Goal: Transaction & Acquisition: Obtain resource

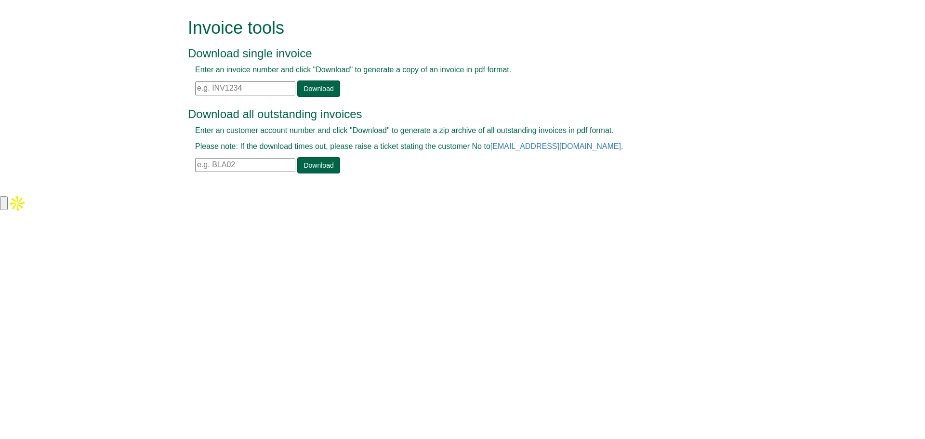
click at [244, 160] on input "text" at bounding box center [245, 165] width 100 height 14
paste input "HNE59"
type input "HNE59"
click at [320, 168] on link "Download" at bounding box center [318, 165] width 42 height 16
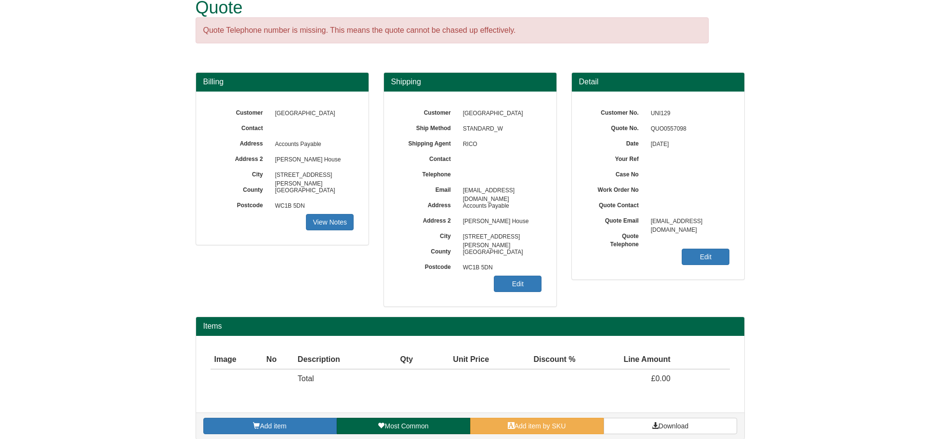
scroll to position [30, 0]
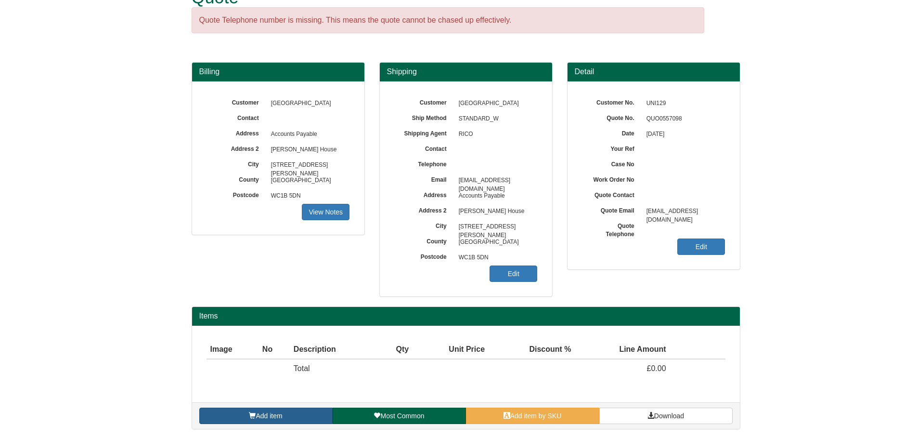
click at [299, 417] on link "Add item" at bounding box center [265, 415] width 133 height 16
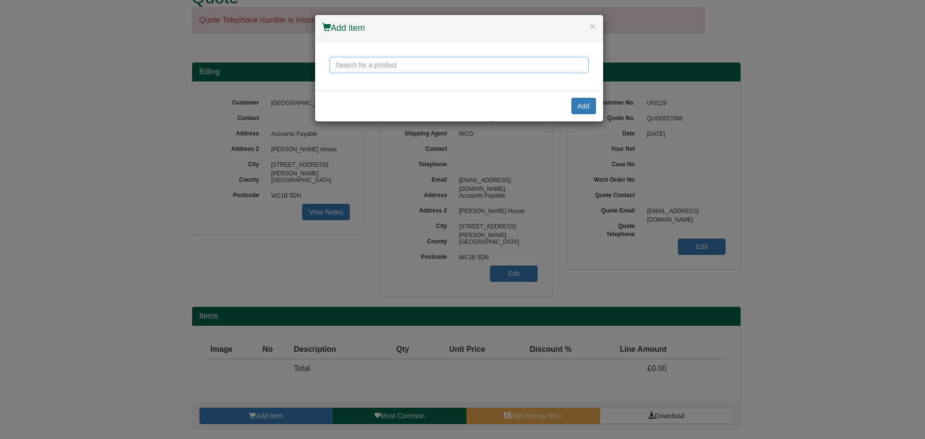
click at [419, 70] on input "text" at bounding box center [458, 65] width 259 height 16
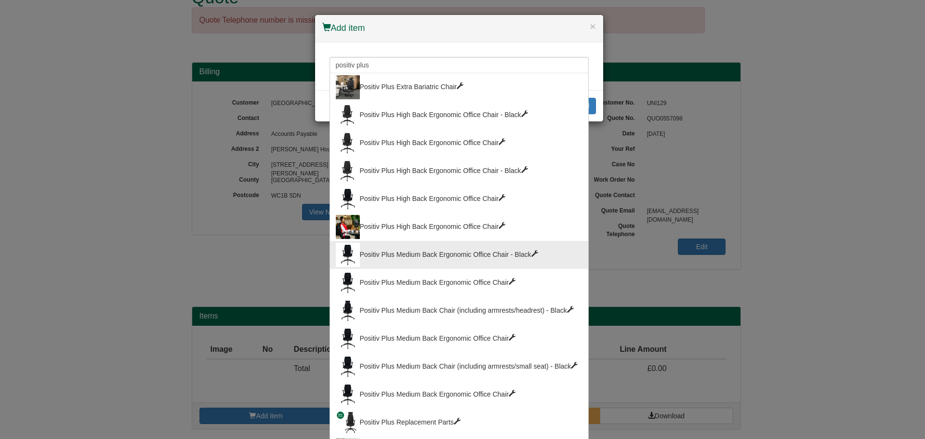
click at [451, 247] on div "Positiv Plus Medium Back Ergonomic Office Chair - Black" at bounding box center [459, 255] width 247 height 24
type input "Positiv Plus Medium Back Ergonomic Office Chair - Black"
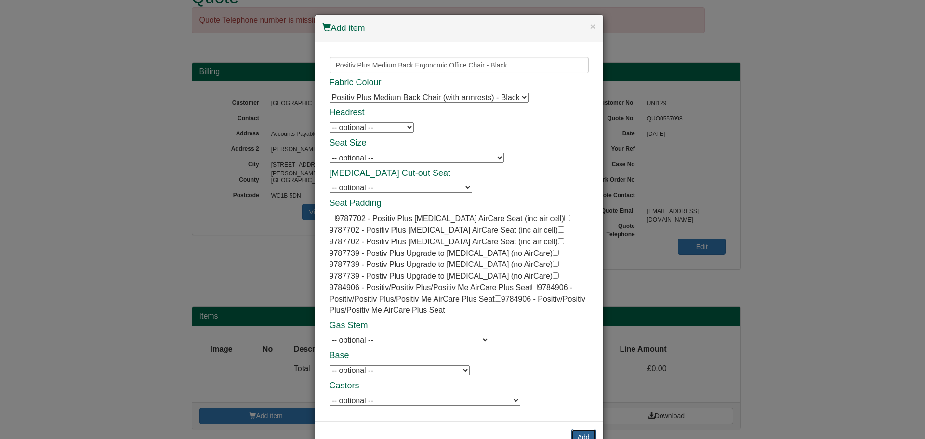
click at [573, 429] on button "Add" at bounding box center [583, 437] width 25 height 16
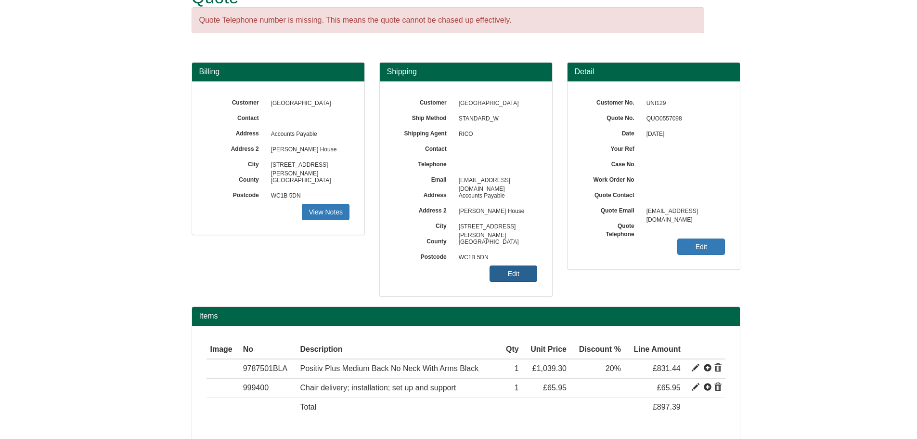
click at [504, 268] on link "Edit" at bounding box center [514, 273] width 48 height 16
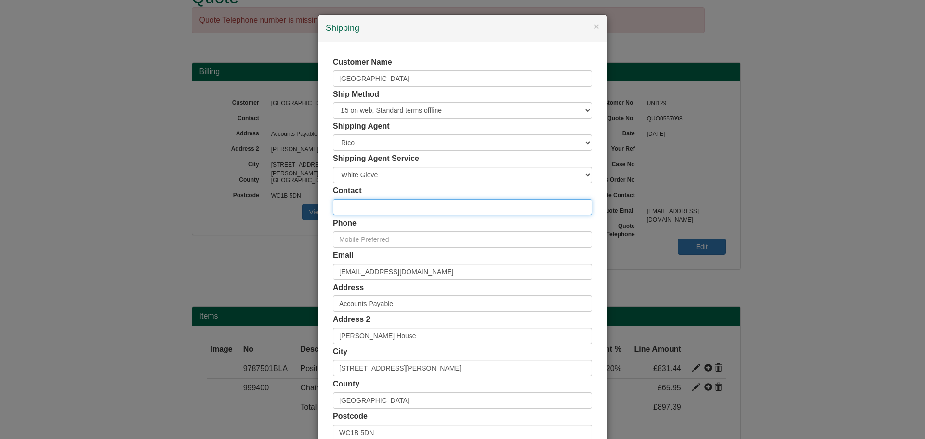
click at [377, 206] on input "text" at bounding box center [462, 207] width 259 height 16
paste input "Asema Begum"
type input "Asema Begum"
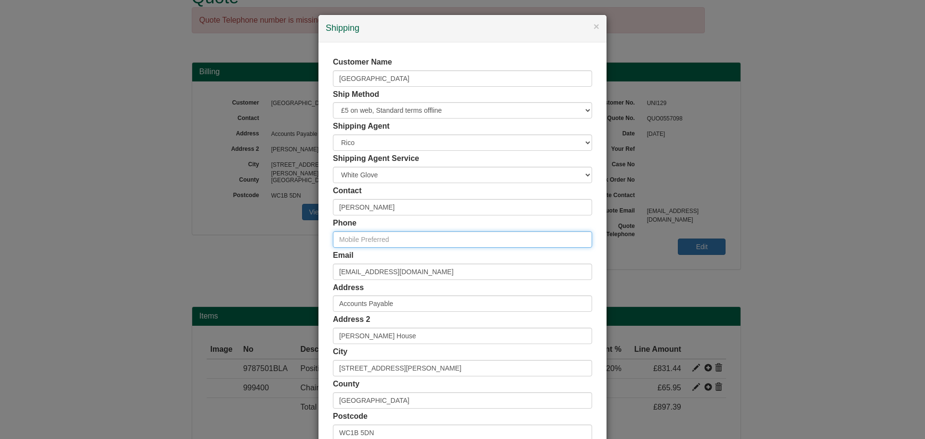
paste input "[PHONE_NUMBER]"
type input "[PHONE_NUMBER]"
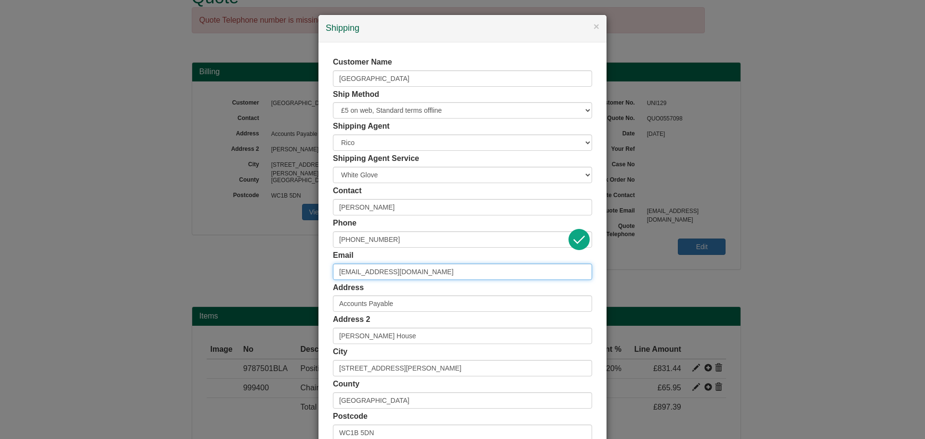
drag, startPoint x: 431, startPoint y: 274, endPoint x: 279, endPoint y: 275, distance: 152.7
click at [279, 275] on div "× Shipping Customer Name University of London Ship Method Free of Charge £5 Fla…" at bounding box center [462, 219] width 925 height 439
paste input "asema.begum"
type input "[EMAIL_ADDRESS][DOMAIN_NAME]"
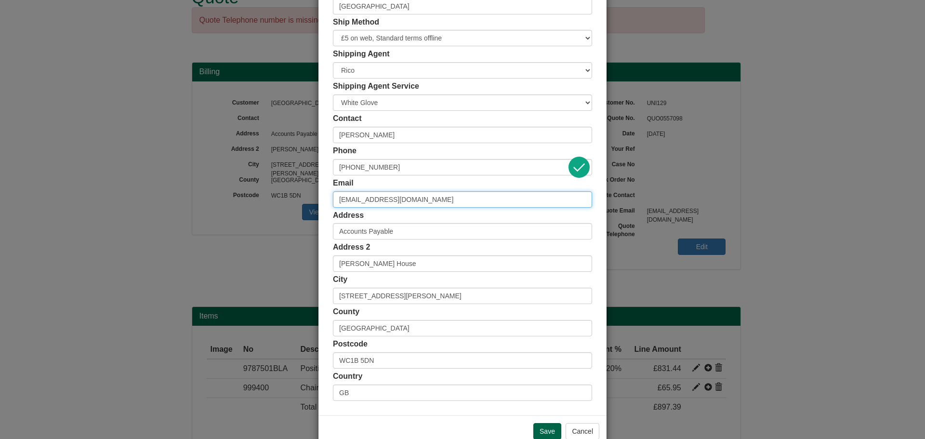
scroll to position [95, 0]
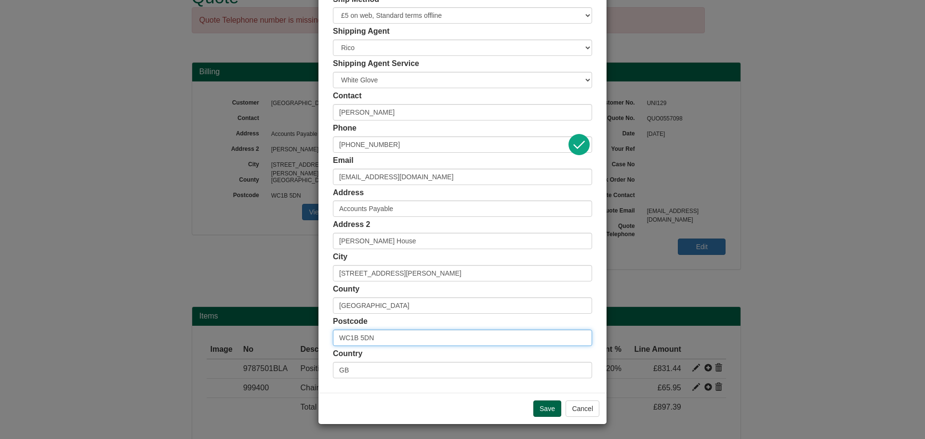
drag, startPoint x: 384, startPoint y: 333, endPoint x: 320, endPoint y: 334, distance: 64.1
click at [320, 334] on div "Customer Name University of London Ship Method Free of Charge £5 Flat Rate £7.5…" at bounding box center [462, 170] width 288 height 445
paste input "text"
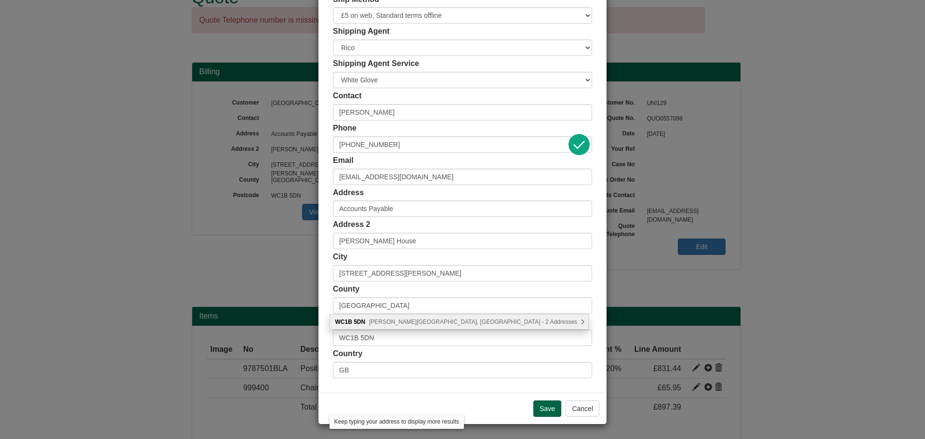
click at [422, 317] on div "WC1B 5DN Russell Square, London - 2 Addresses" at bounding box center [459, 321] width 259 height 14
type input "WC1B 5DN"
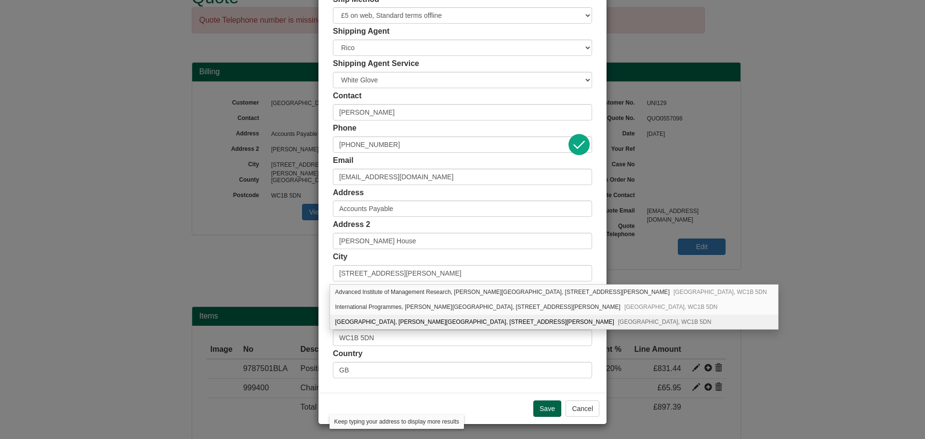
click at [422, 318] on div "University of London, Stewart House, 32 Russell Square London, WC1B 5DN" at bounding box center [554, 321] width 448 height 14
type input "[GEOGRAPHIC_DATA]"
type input "[PERSON_NAME][GEOGRAPHIC_DATA], [STREET_ADDRESS][PERSON_NAME]"
type input "[GEOGRAPHIC_DATA]"
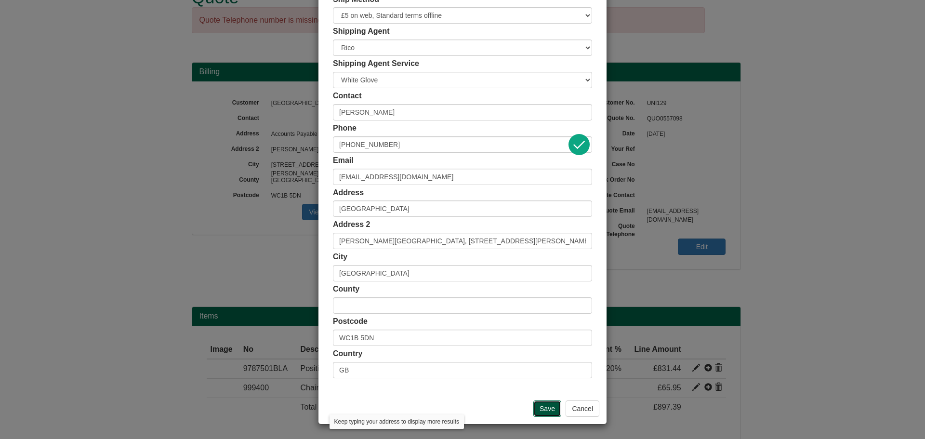
click at [550, 408] on input "Save" at bounding box center [547, 408] width 28 height 16
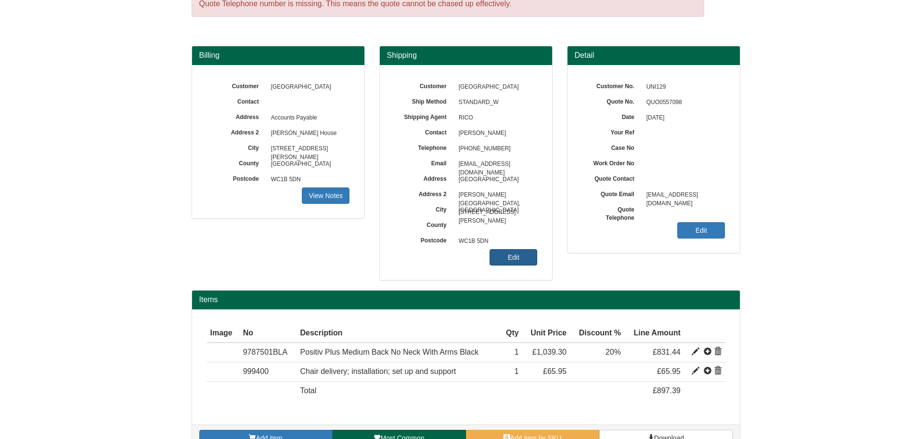
scroll to position [69, 0]
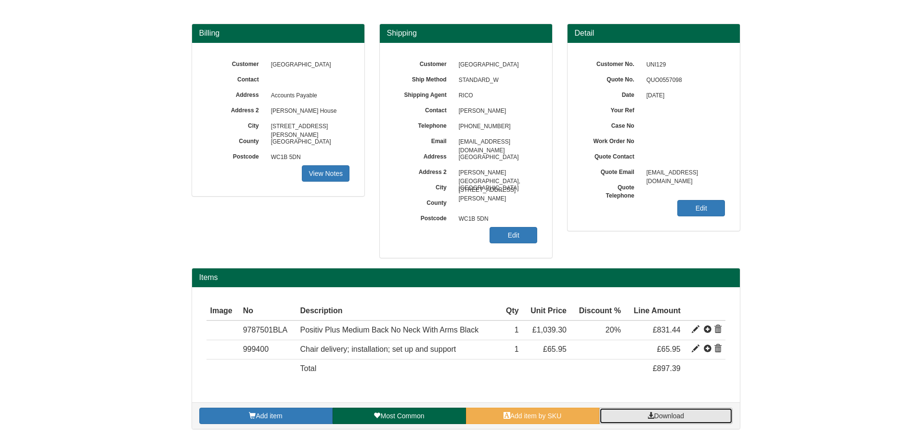
click at [648, 415] on span at bounding box center [651, 415] width 7 height 7
